Goal: Use online tool/utility

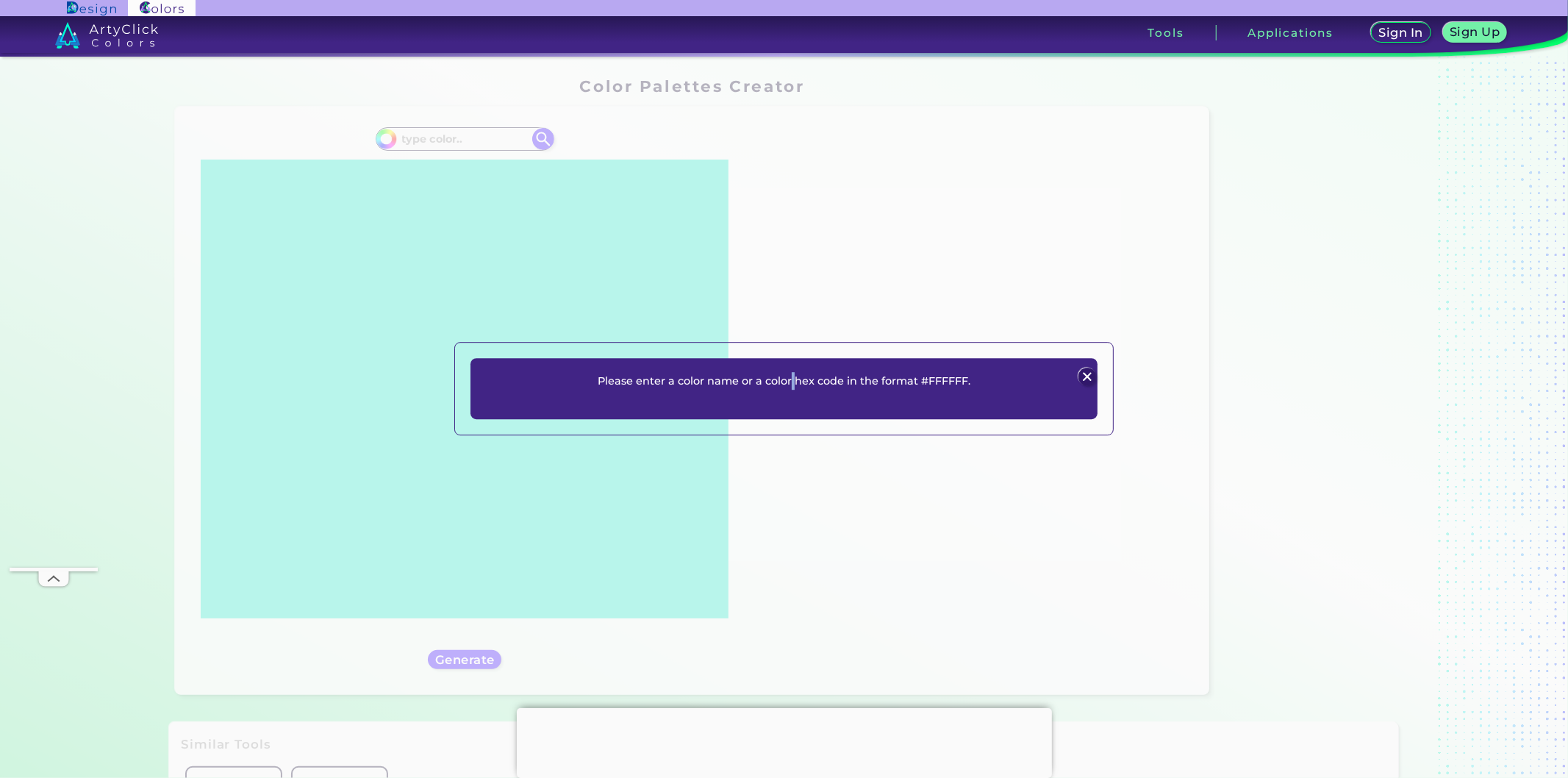
drag, startPoint x: 0, startPoint y: 0, endPoint x: 1114, endPoint y: 384, distance: 1178.3
click at [1122, 387] on div "Please enter a color name or a color hex code in the format #FFFFFF. Plans Sign…" at bounding box center [784, 389] width 1568 height 778
click at [1090, 380] on img at bounding box center [1088, 376] width 17 height 17
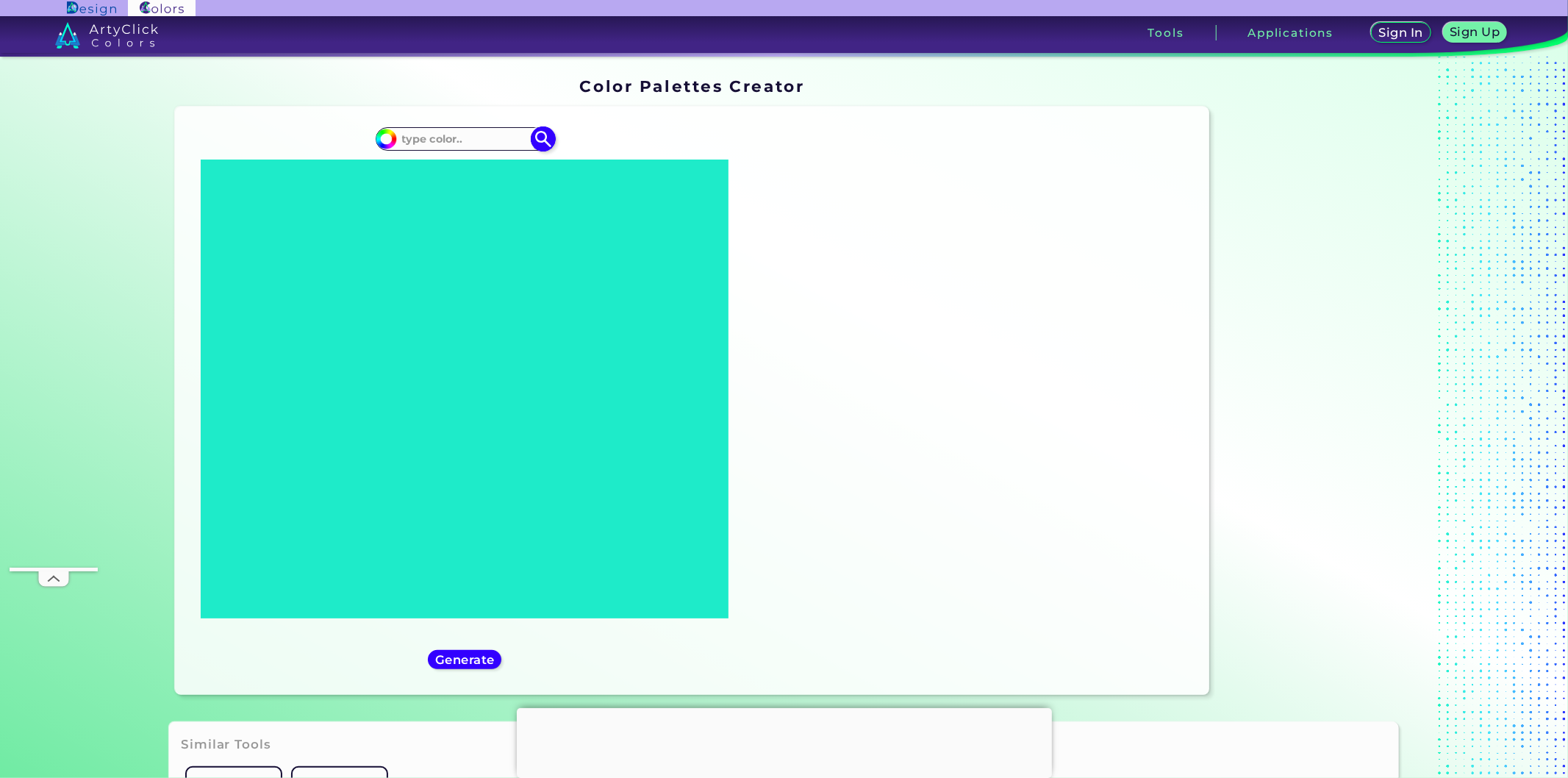
paste input "#011635"
type input "#011635"
click at [530, 143] on img at bounding box center [543, 139] width 26 height 26
type input "#011635"
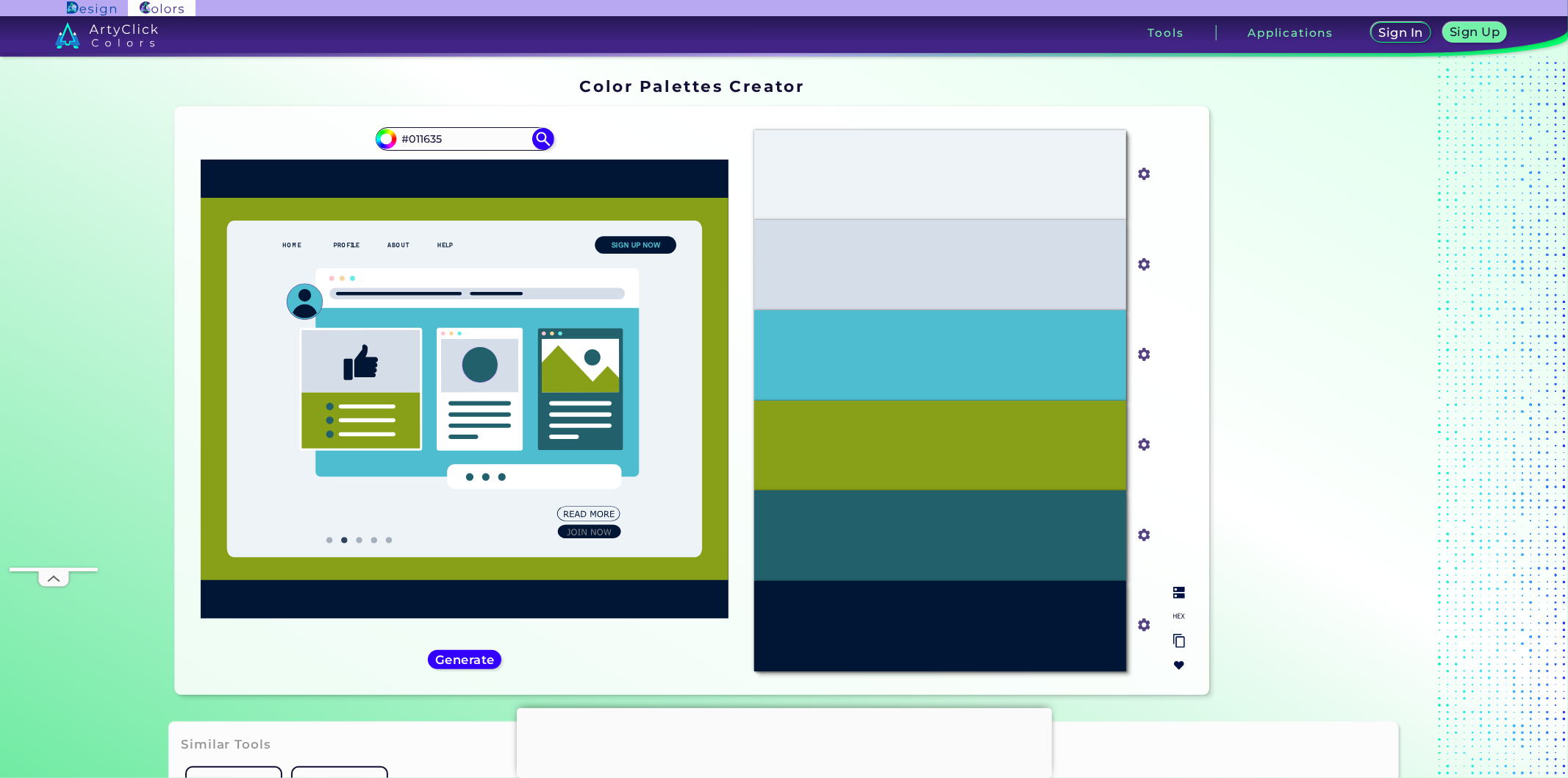
click at [1174, 594] on img at bounding box center [1179, 592] width 12 height 12
click at [1180, 614] on img at bounding box center [1179, 616] width 12 height 12
click at [487, 661] on h5 "Generate" at bounding box center [465, 660] width 60 height 12
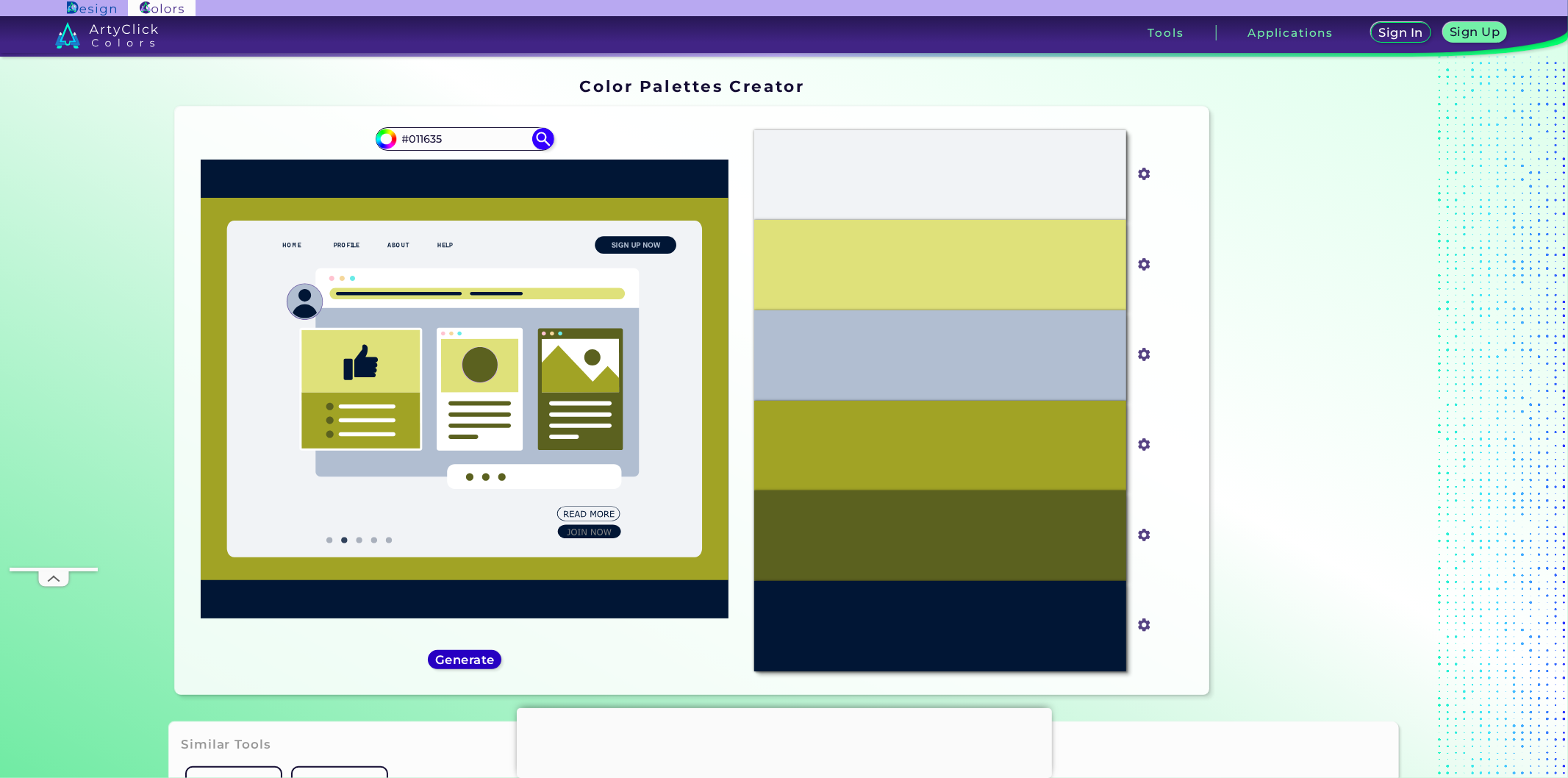
click at [487, 661] on h5 "Generate" at bounding box center [465, 660] width 60 height 12
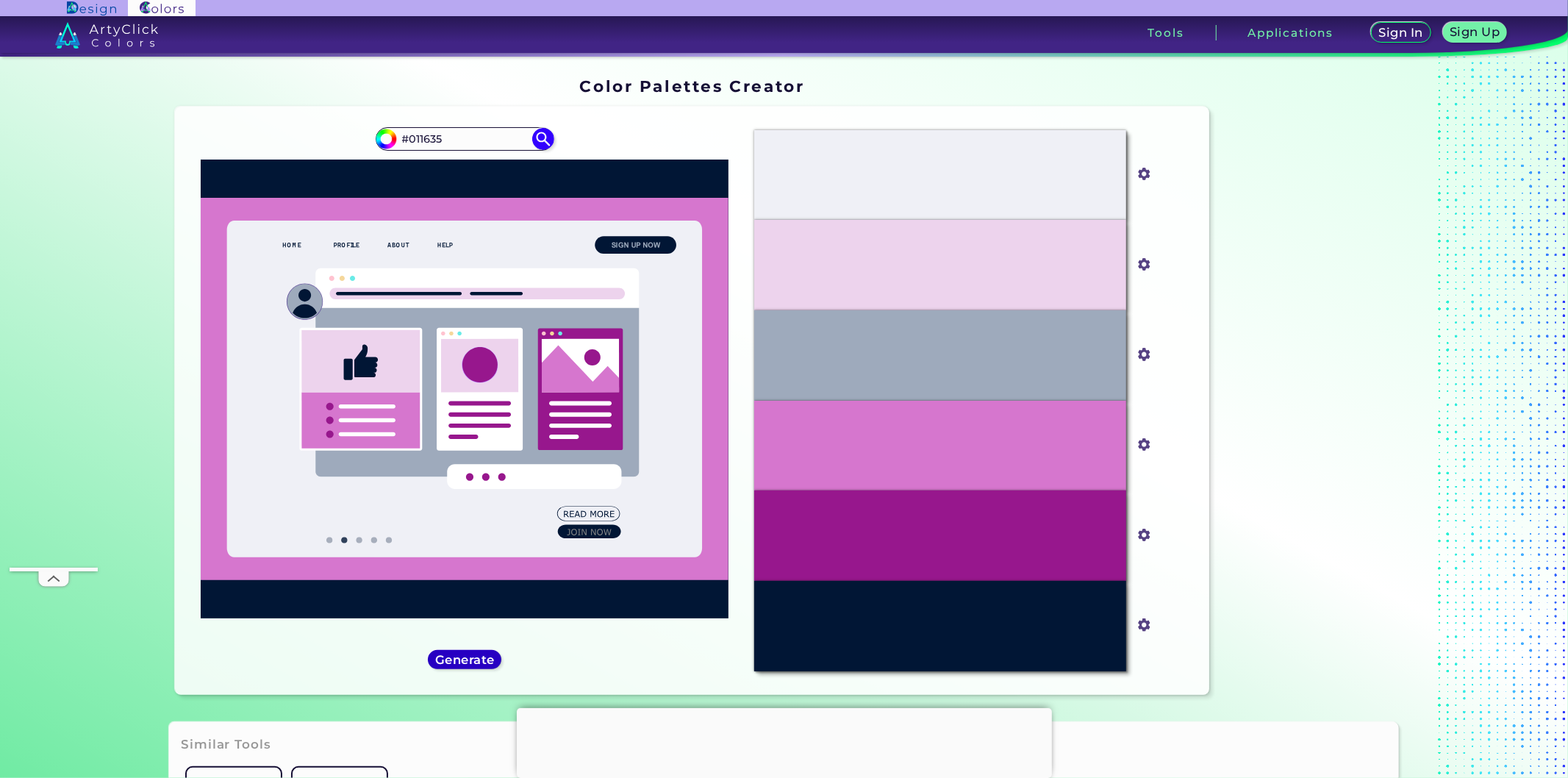
click at [487, 661] on h5 "Generate" at bounding box center [465, 660] width 60 height 12
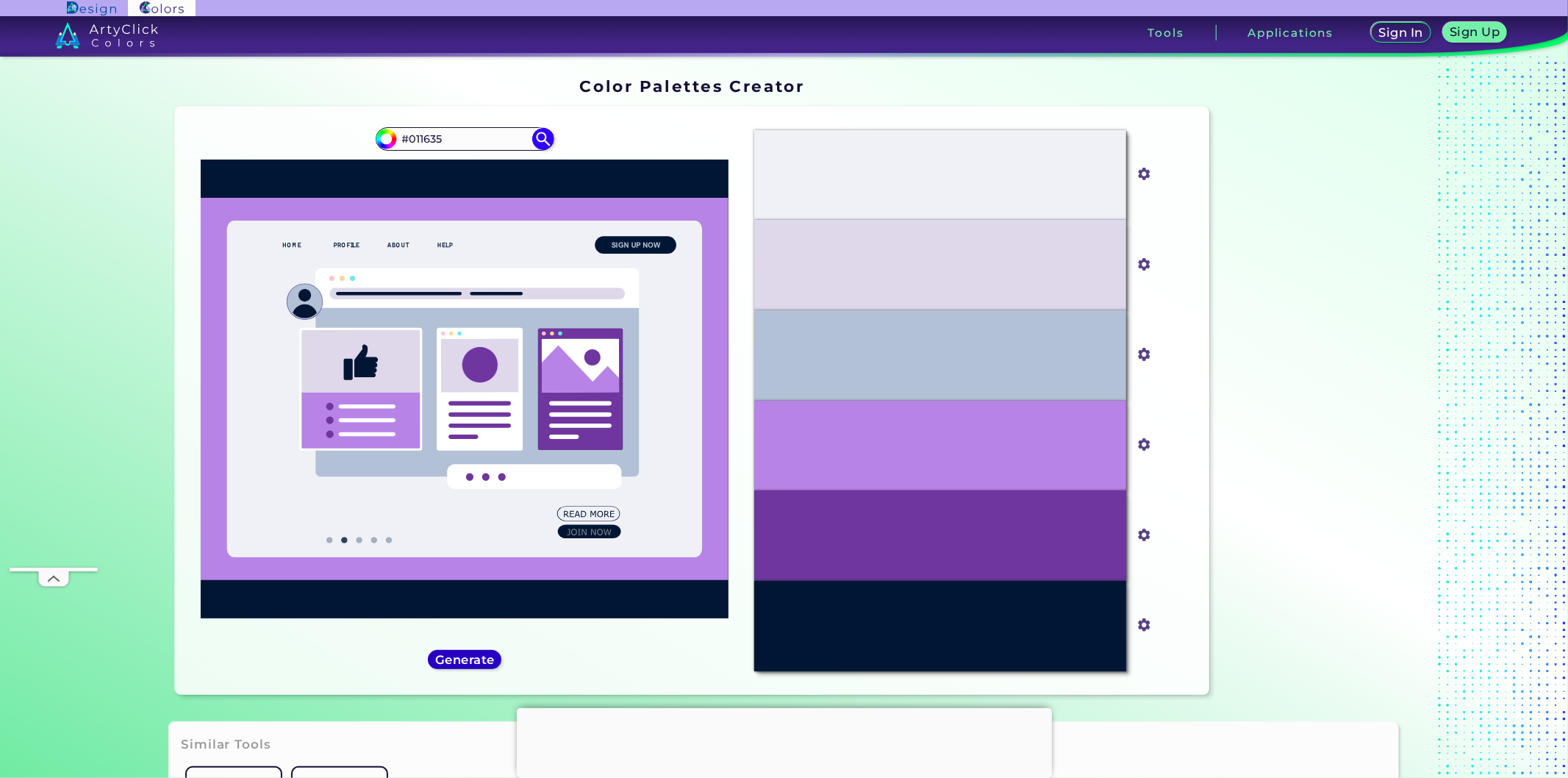
click at [487, 661] on h5 "Generate" at bounding box center [465, 660] width 60 height 12
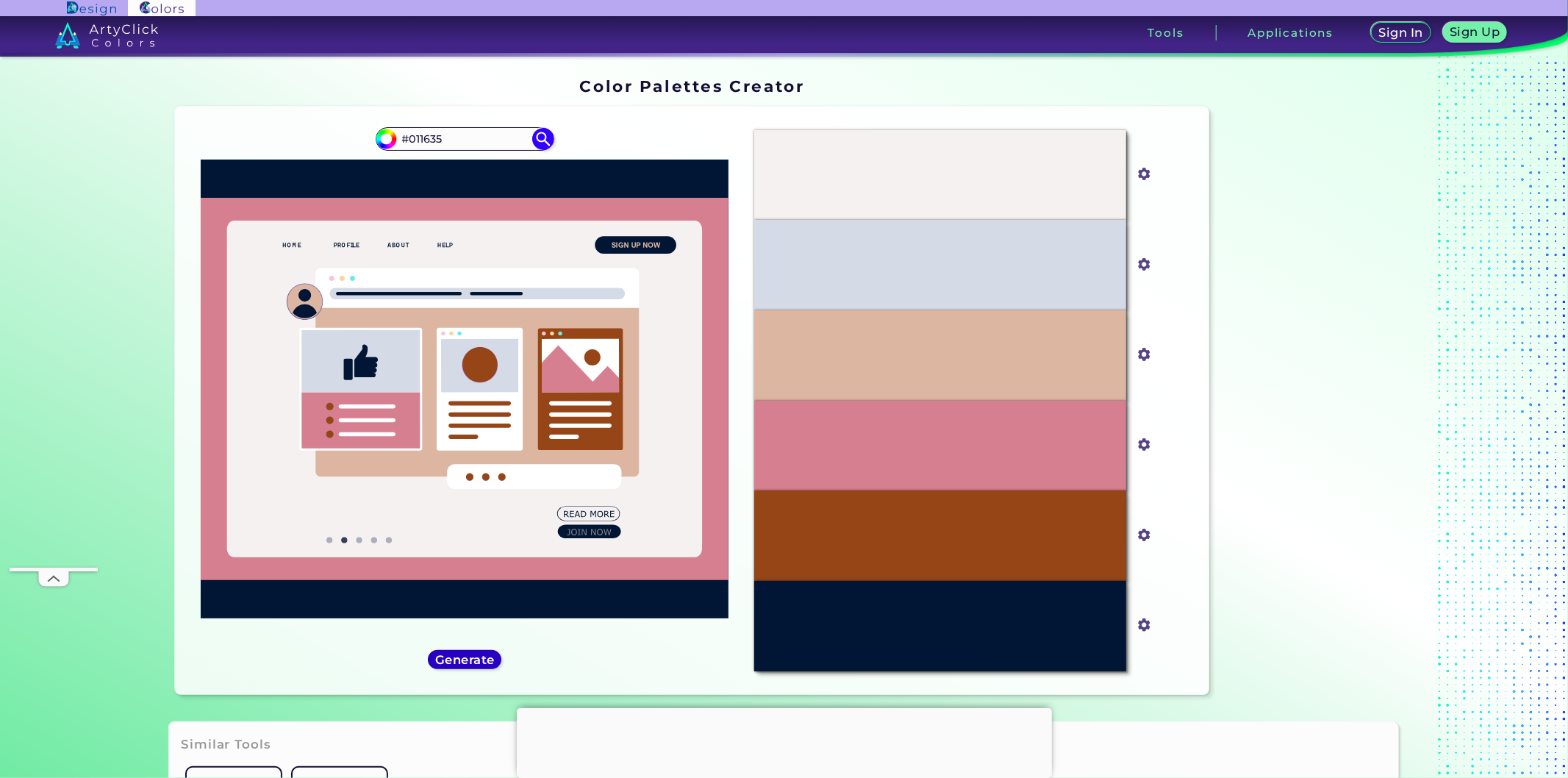
click at [487, 661] on h5 "Generate" at bounding box center [465, 660] width 60 height 12
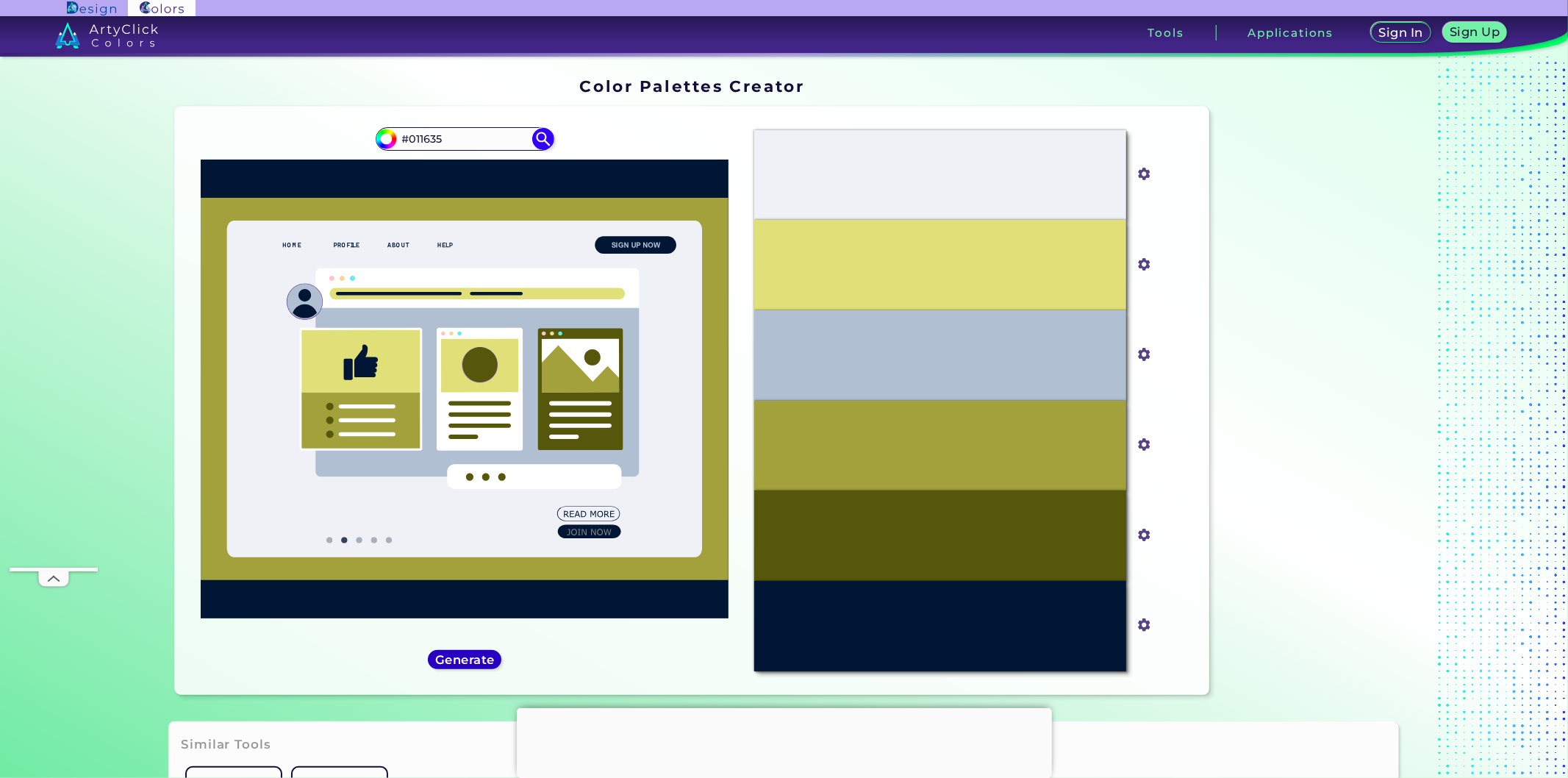
click at [487, 661] on h5 "Generate" at bounding box center [465, 660] width 60 height 12
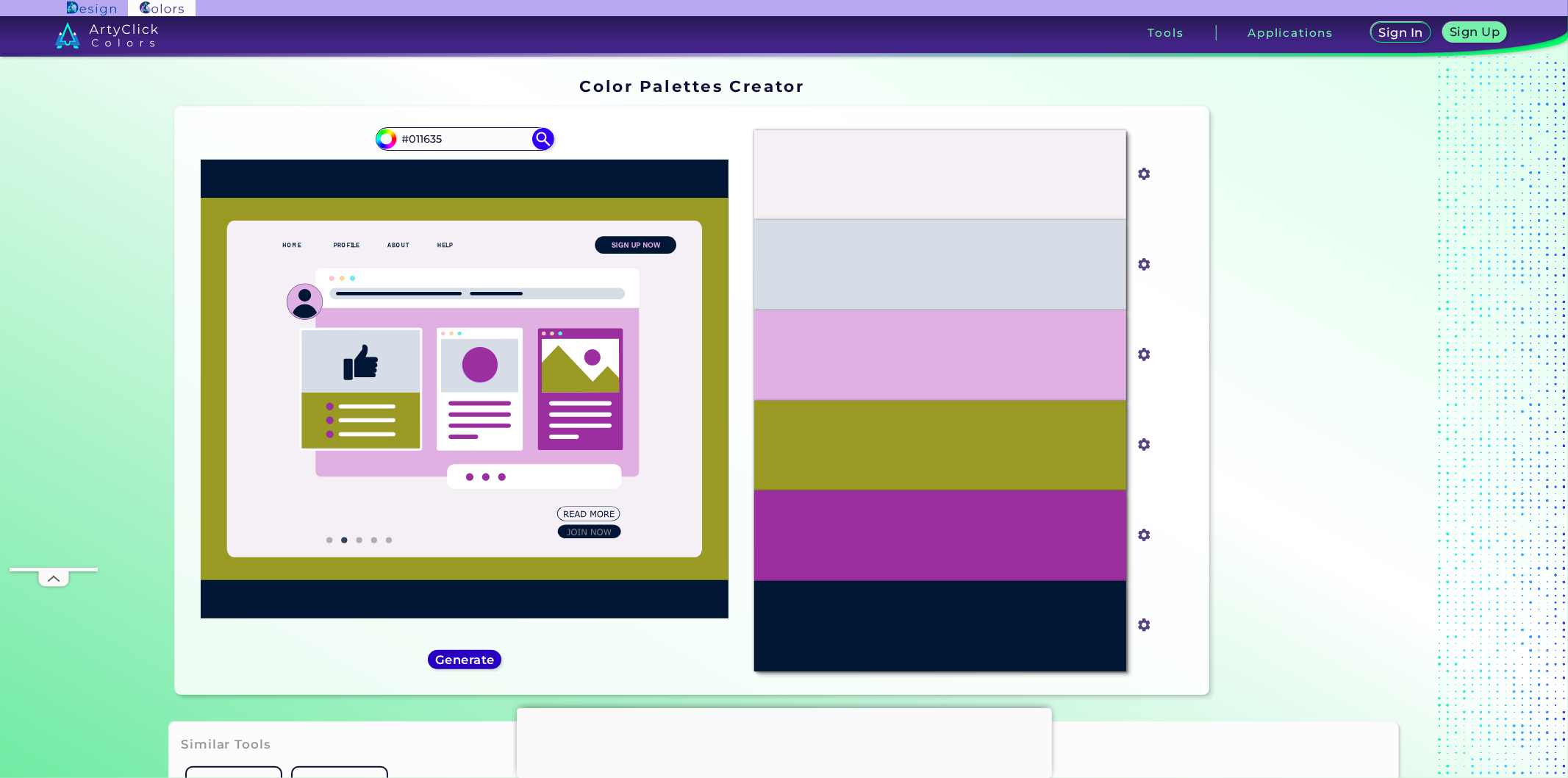
click at [487, 661] on h5 "Generate" at bounding box center [465, 660] width 60 height 12
